Goal: Transaction & Acquisition: Book appointment/travel/reservation

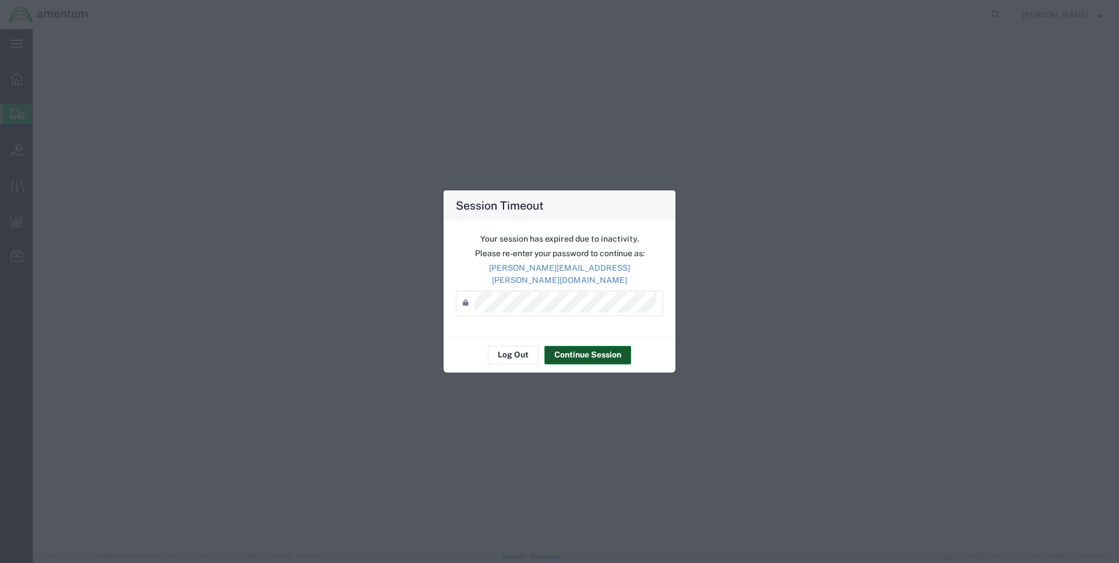
select select "CBOX"
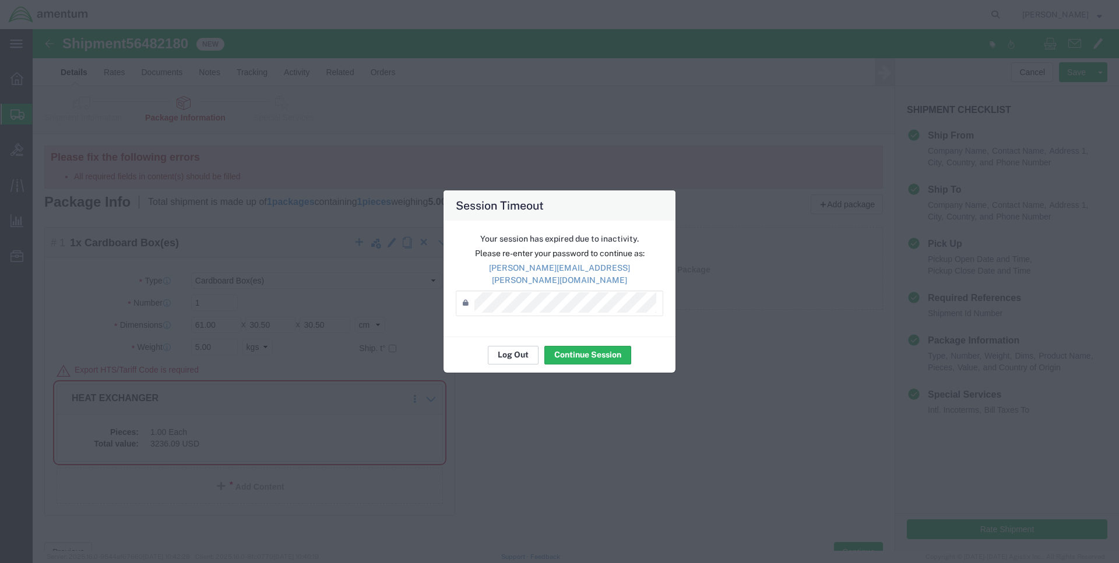
click at [508, 352] on button "Log Out" at bounding box center [513, 355] width 51 height 19
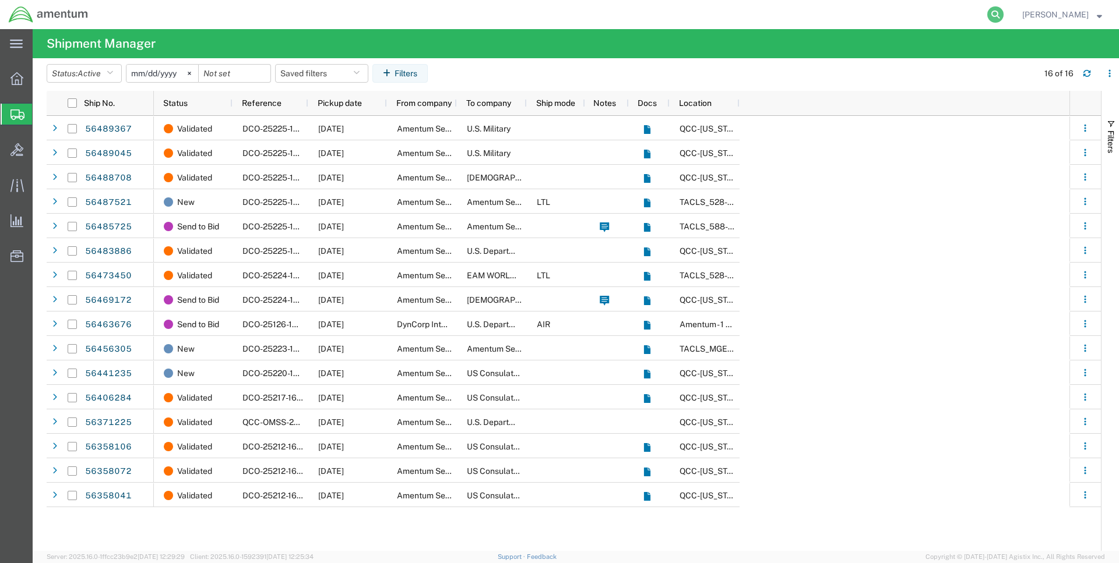
click at [1002, 15] on icon at bounding box center [995, 14] width 16 height 16
click at [753, 15] on input "search" at bounding box center [810, 15] width 354 height 28
type input "56482180"
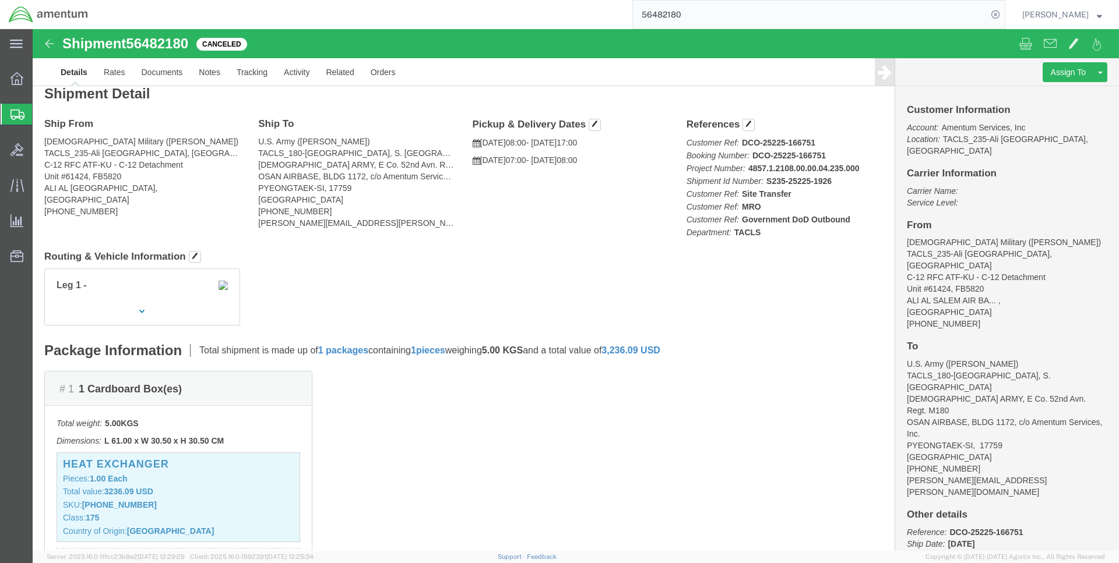
scroll to position [119, 0]
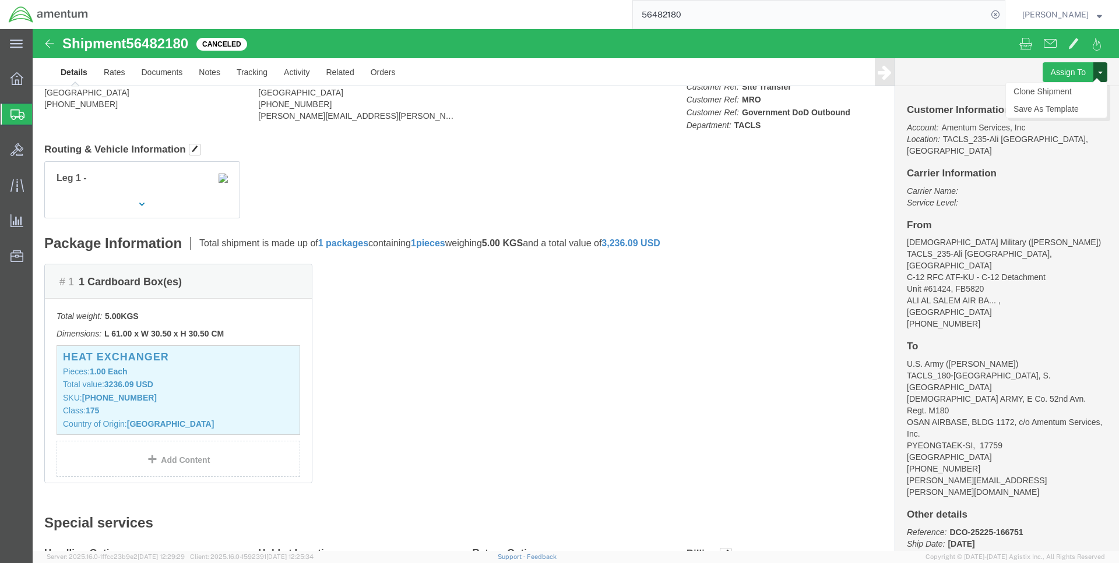
click button
click div "# 1 1 Cardboard Box(es) Total weight: 5.00 KGS Dimensions: L 61.00 x W 30.50 x …"
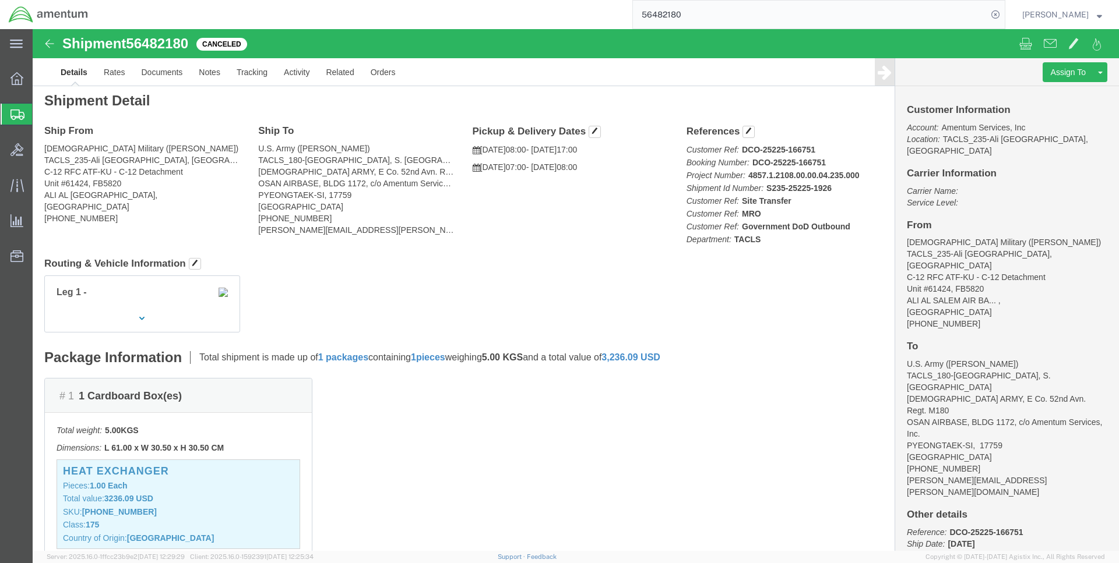
scroll to position [0, 0]
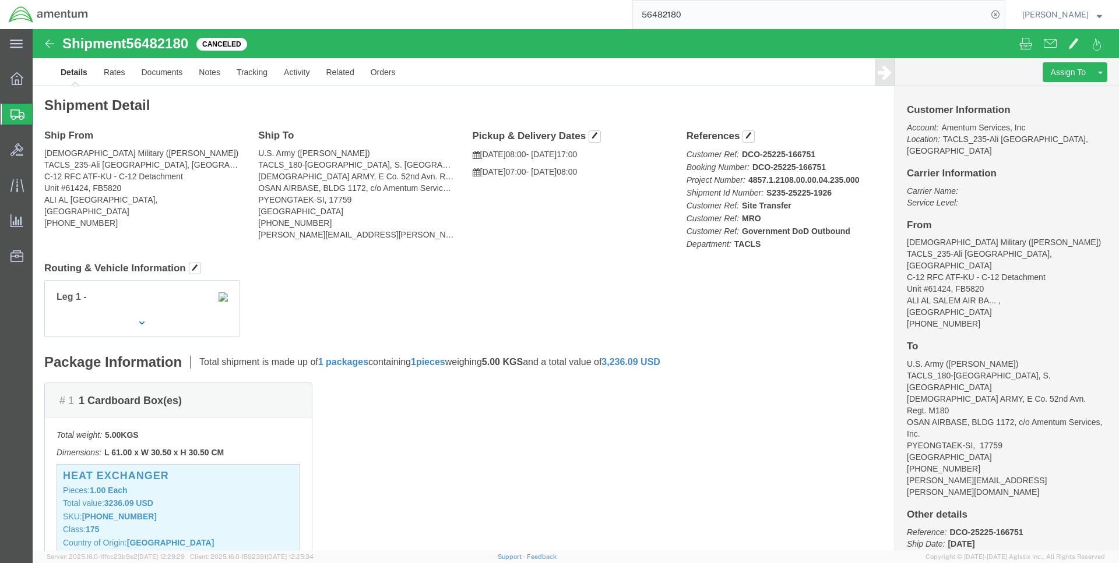
click at [41, 114] on span "Shipments" at bounding box center [36, 114] width 9 height 23
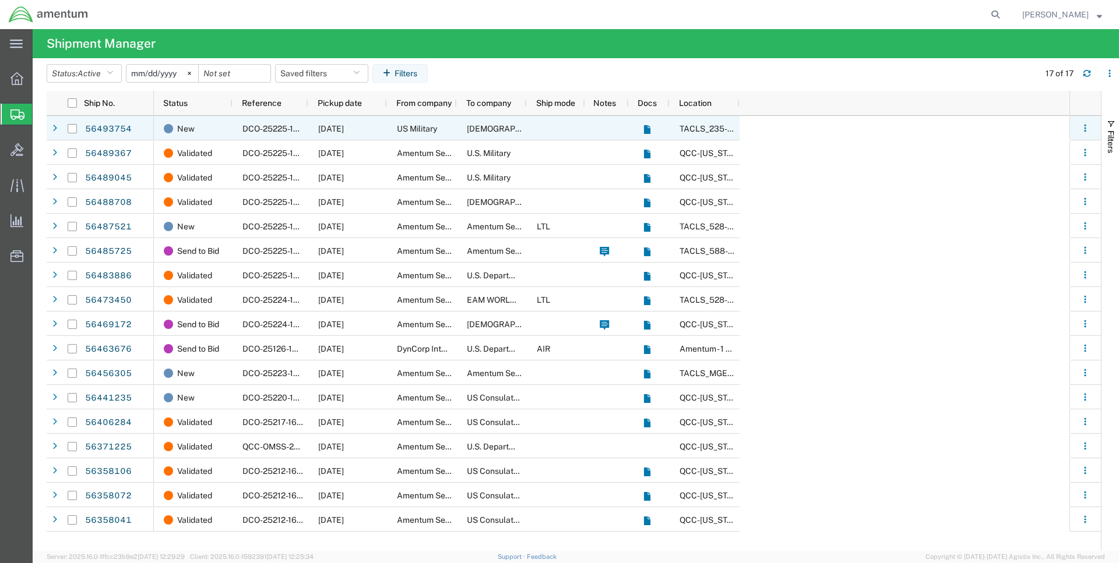
click at [537, 128] on div at bounding box center [556, 128] width 58 height 24
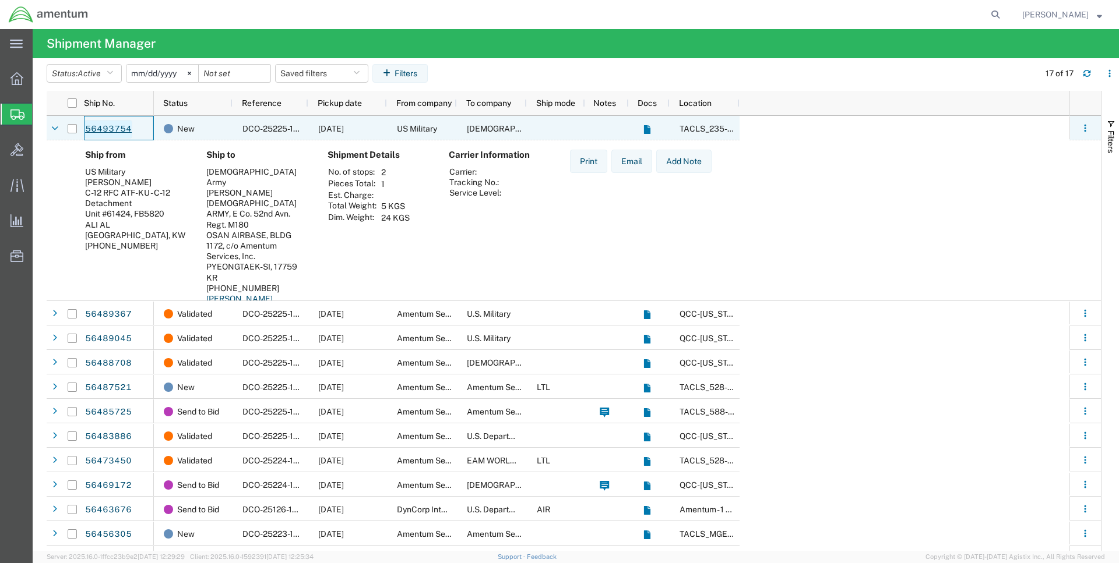
click at [115, 131] on link "56493754" at bounding box center [108, 129] width 48 height 19
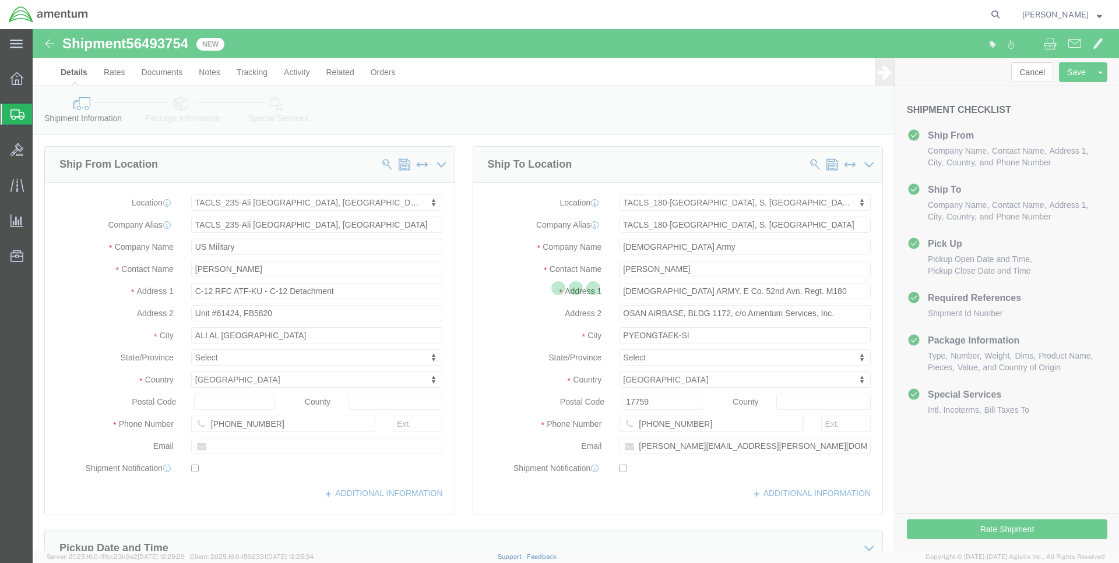
select select "42682"
select select "42679"
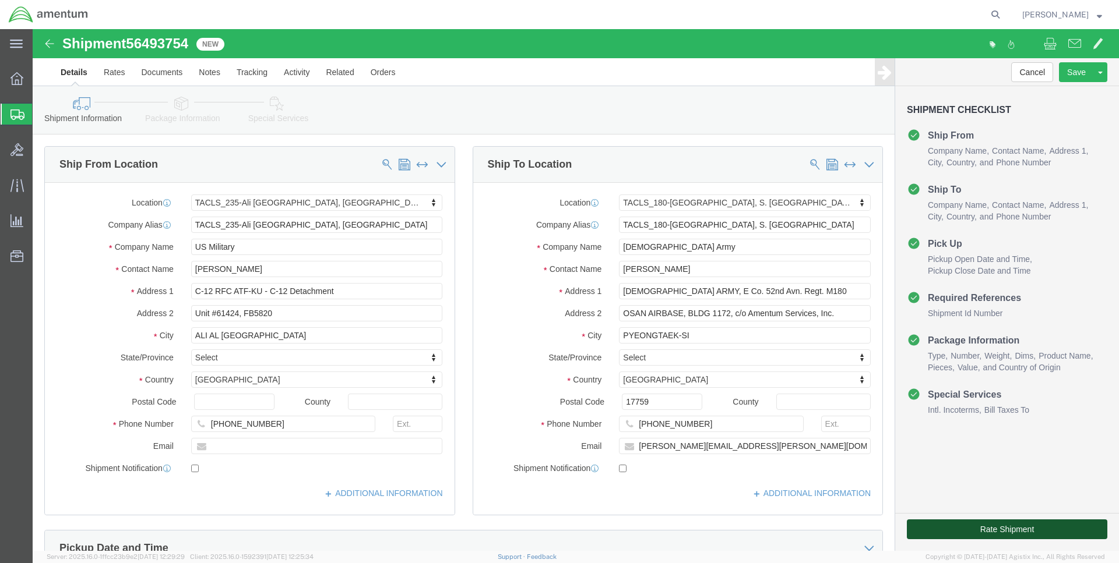
click button "Rate Shipment"
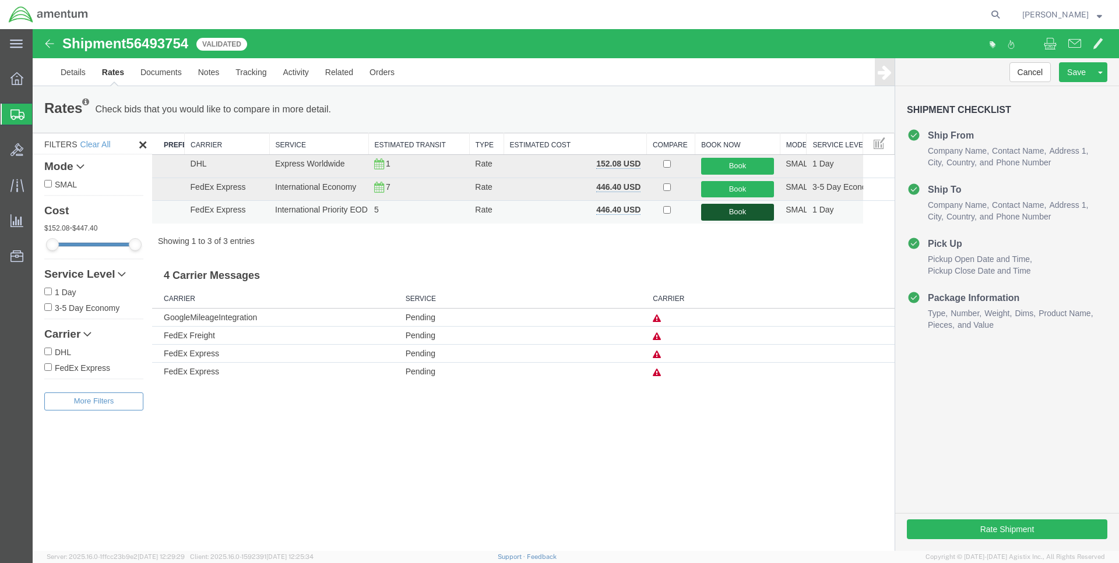
click at [736, 215] on button "Book" at bounding box center [737, 212] width 73 height 17
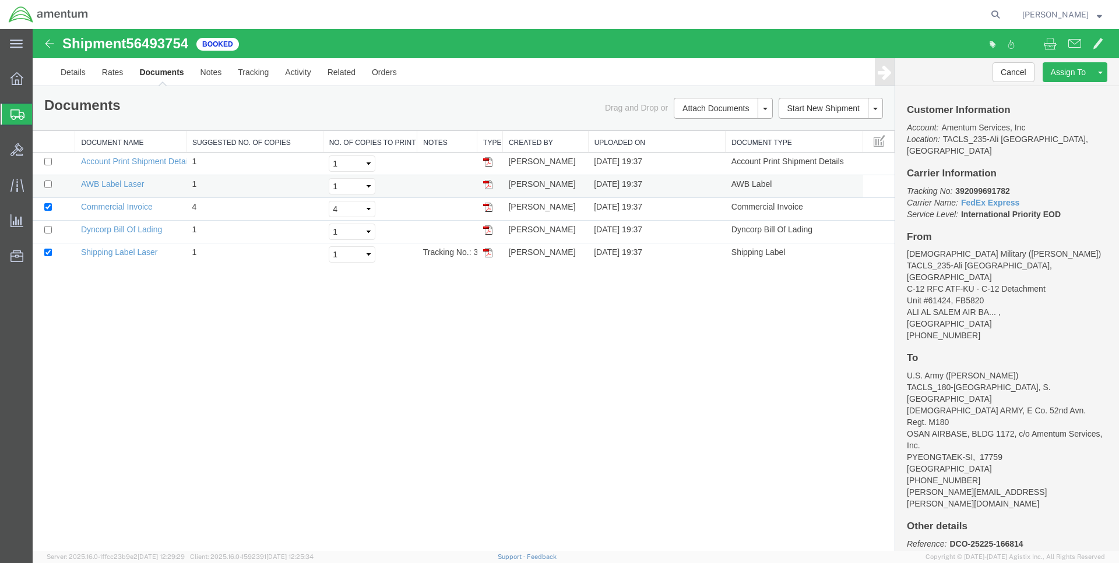
click at [485, 185] on img at bounding box center [487, 184] width 9 height 9
click at [488, 232] on img at bounding box center [487, 229] width 9 height 9
drag, startPoint x: 488, startPoint y: 255, endPoint x: 1150, endPoint y: 52, distance: 692.2
click at [488, 254] on img at bounding box center [487, 252] width 9 height 9
